Goal: Find specific page/section: Find specific page/section

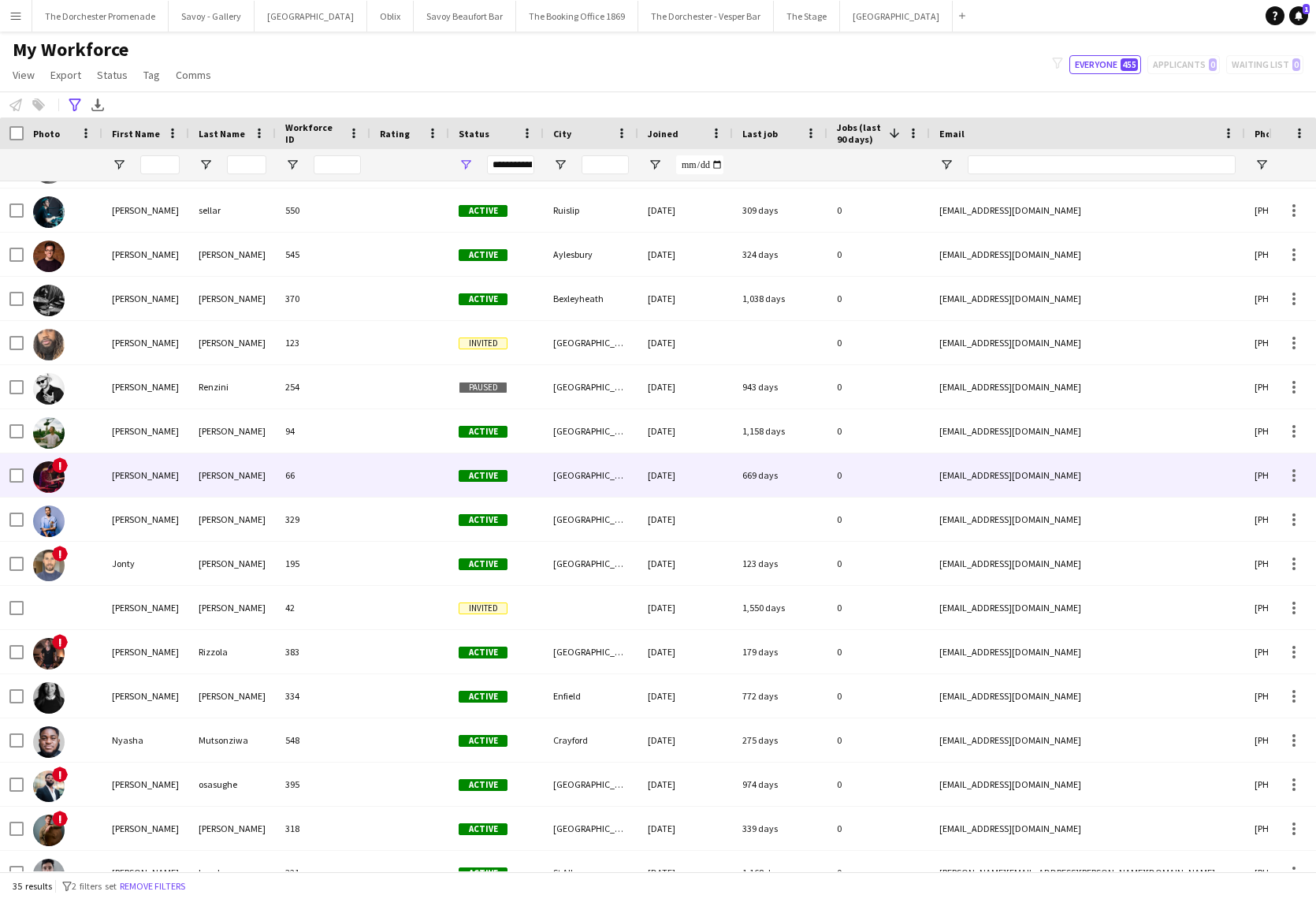
scroll to position [583, 0]
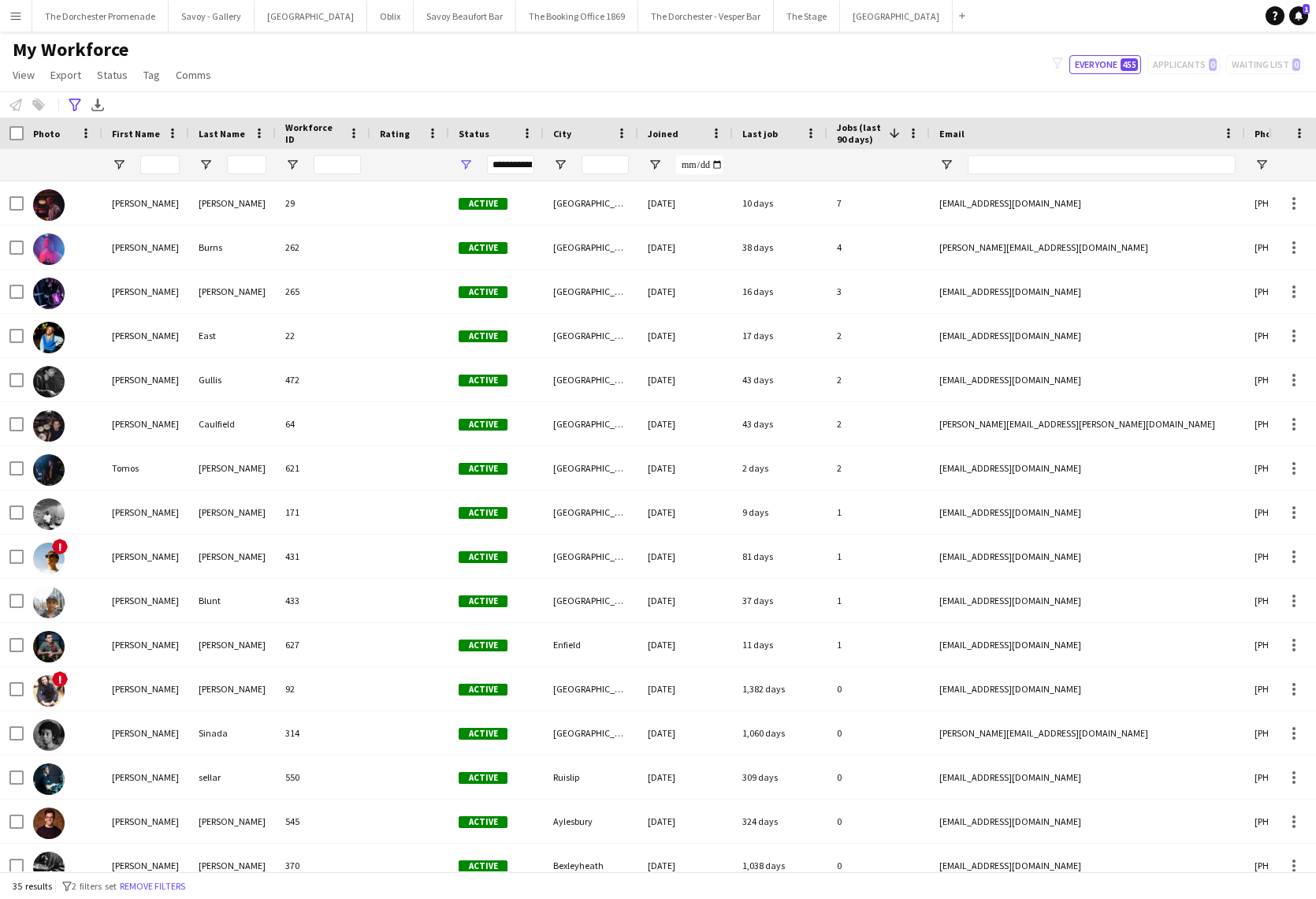
click at [9, 7] on button "Menu" at bounding box center [15, 15] width 31 height 31
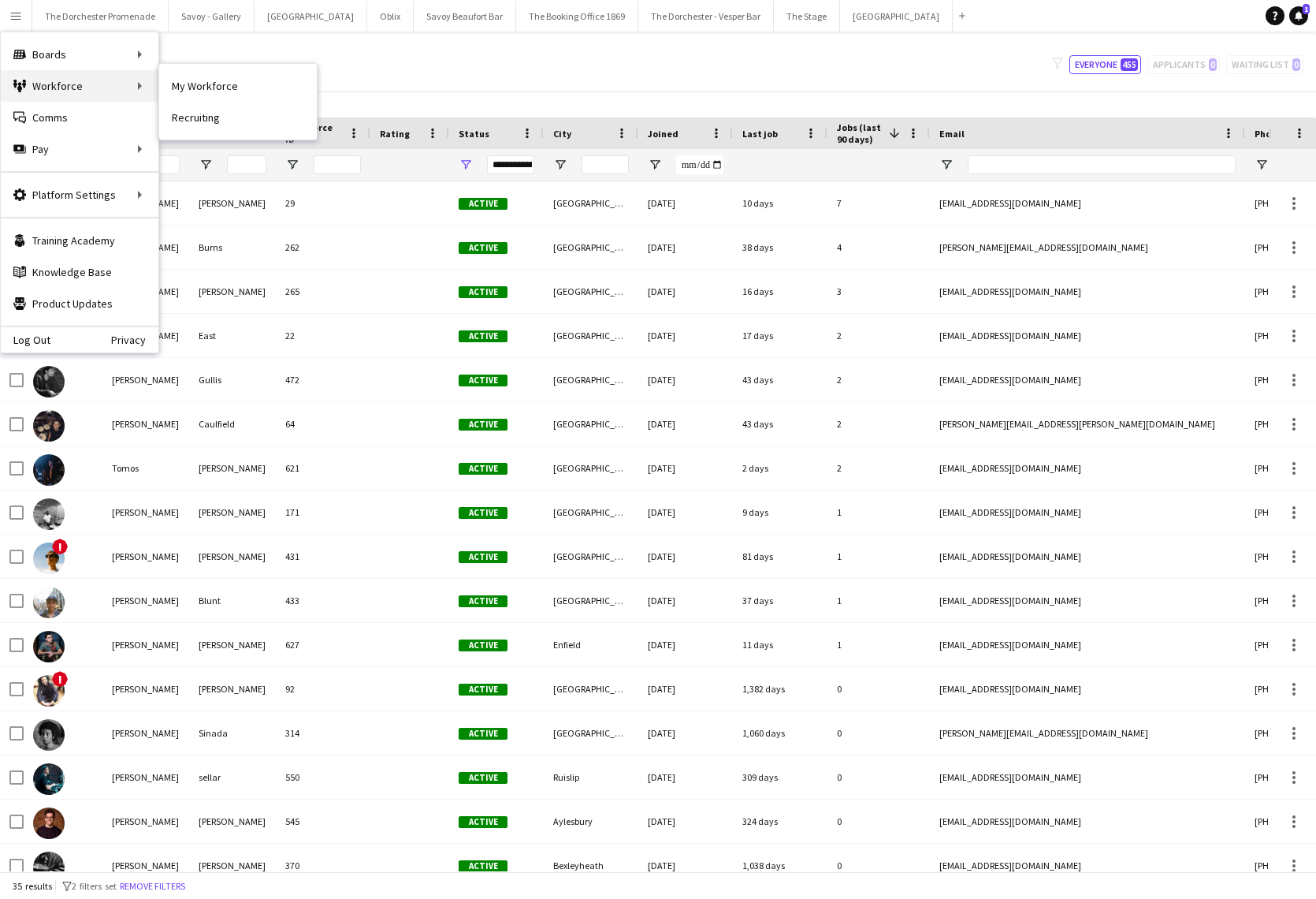
click at [82, 87] on div "Workforce Workforce" at bounding box center [80, 85] width 158 height 31
click at [195, 60] on link "Boards" at bounding box center [239, 54] width 158 height 31
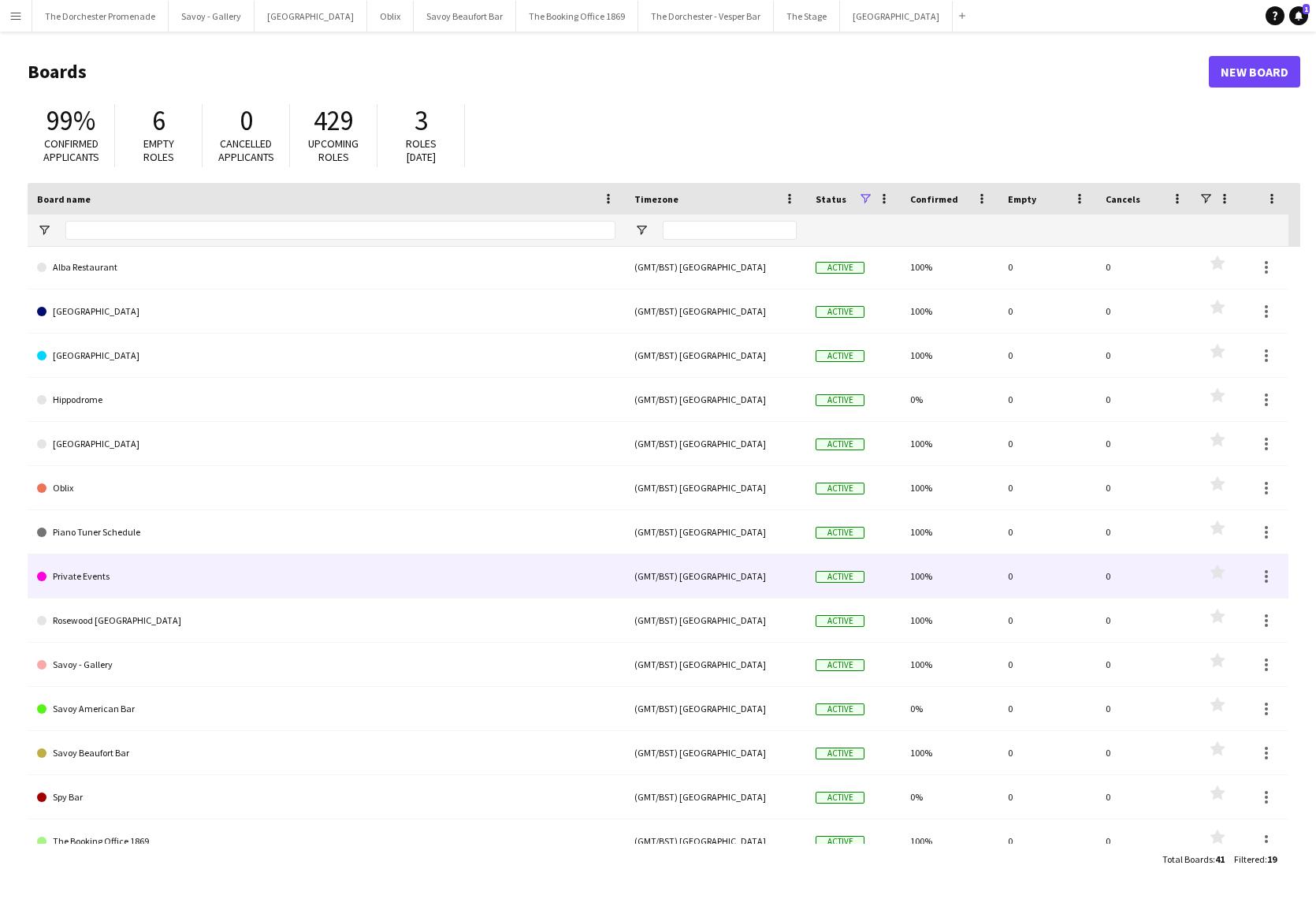
click at [204, 560] on link "Private Events" at bounding box center [326, 576] width 579 height 44
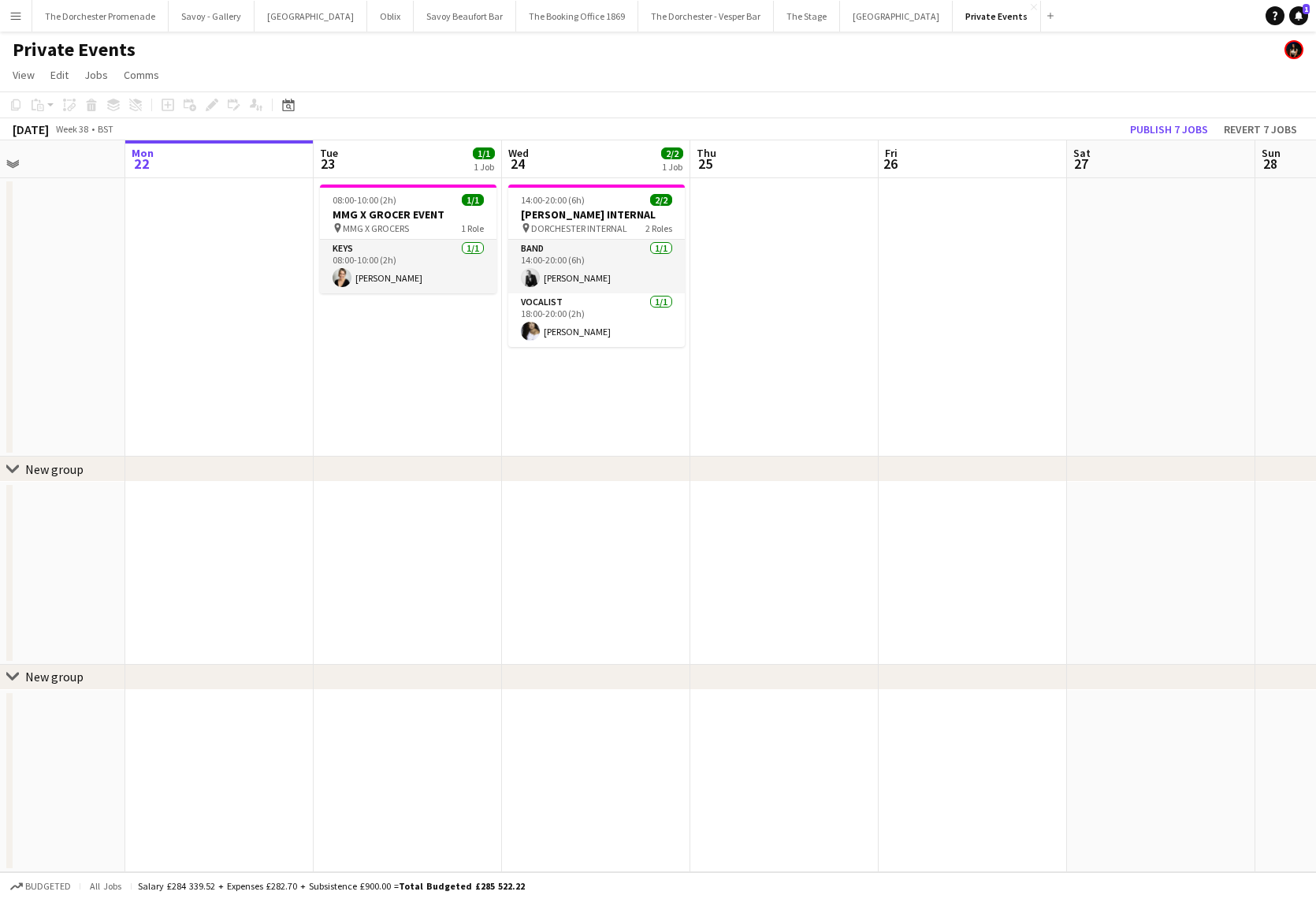
scroll to position [0, 448]
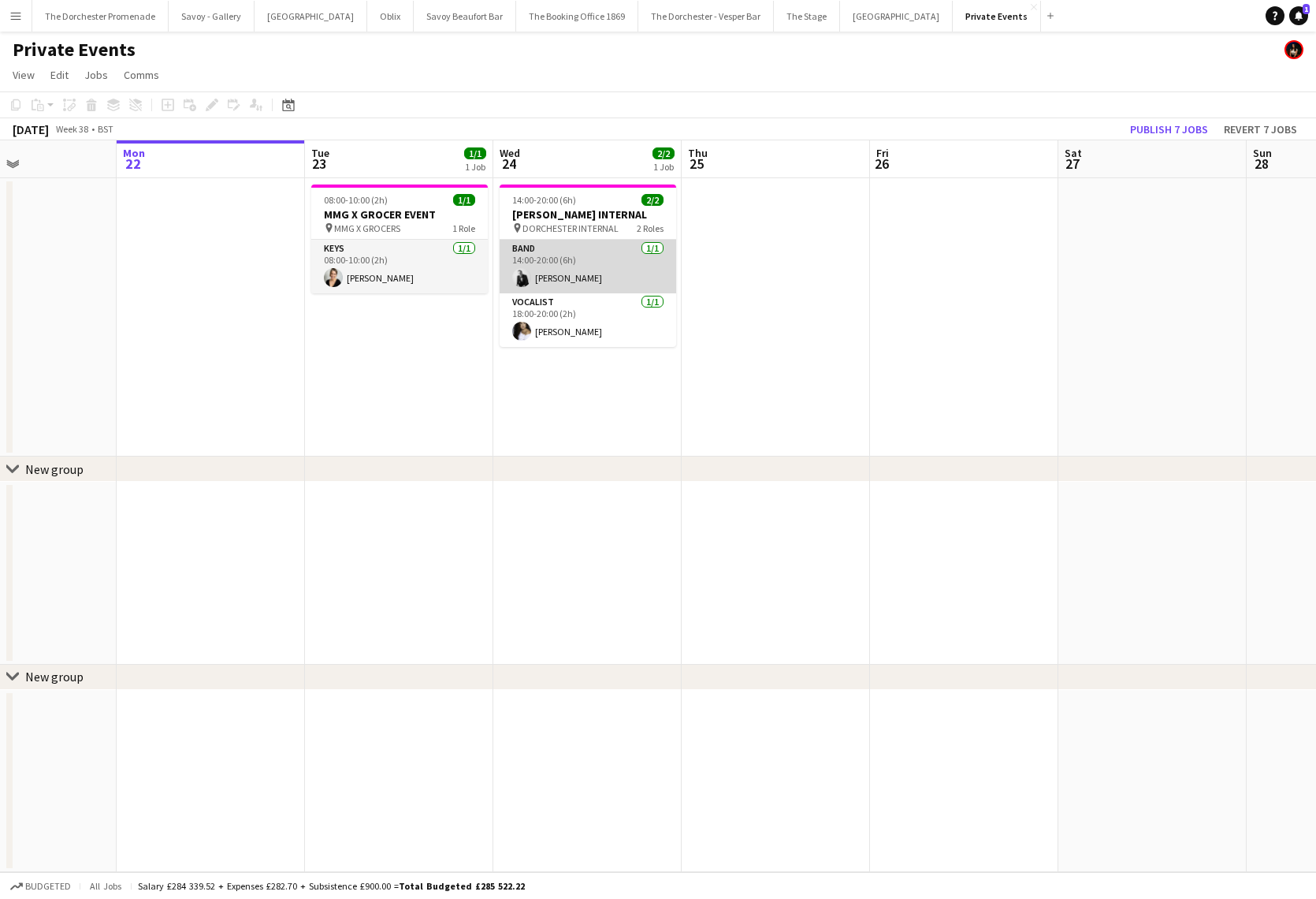
click at [600, 267] on app-card-role "Band 1/1 14:00-20:00 (6h) James Hudson" at bounding box center [587, 266] width 176 height 54
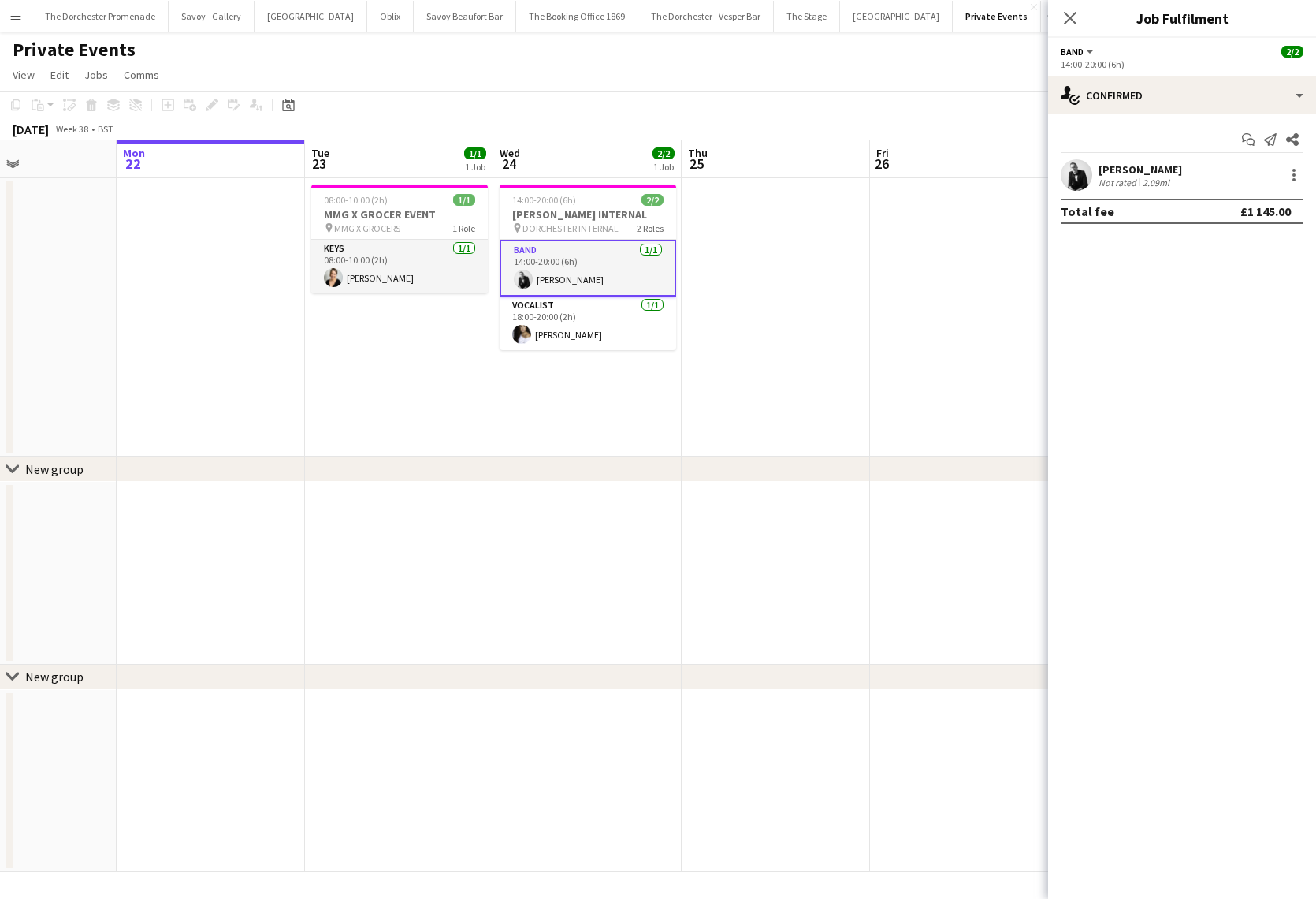
click at [554, 83] on app-page-menu "View Day view expanded Day view collapsed Month view Date picker Jump to today …" at bounding box center [658, 76] width 1316 height 30
